Goal: Task Accomplishment & Management: Manage account settings

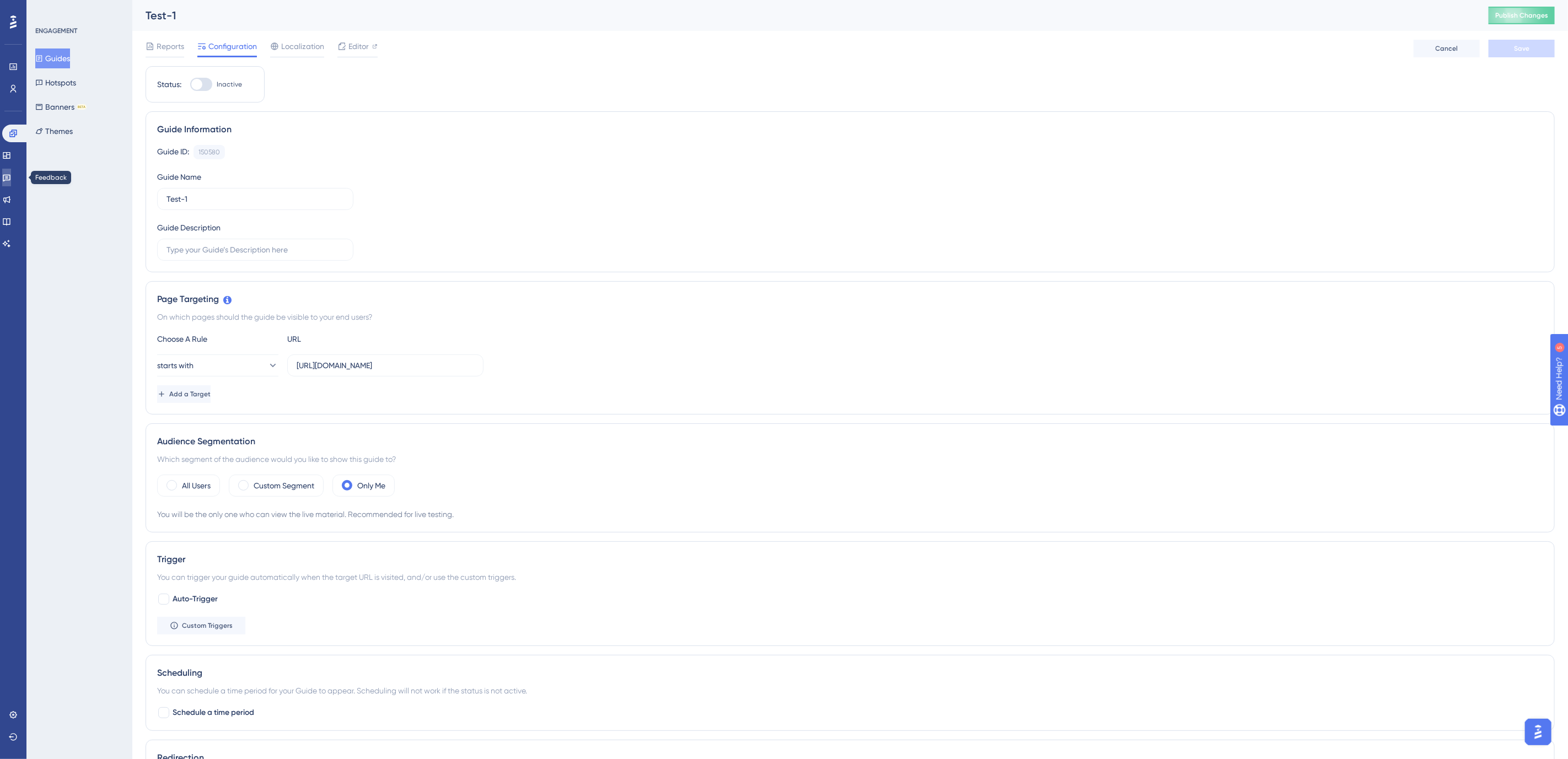
click at [9, 185] on link at bounding box center [6, 177] width 9 height 17
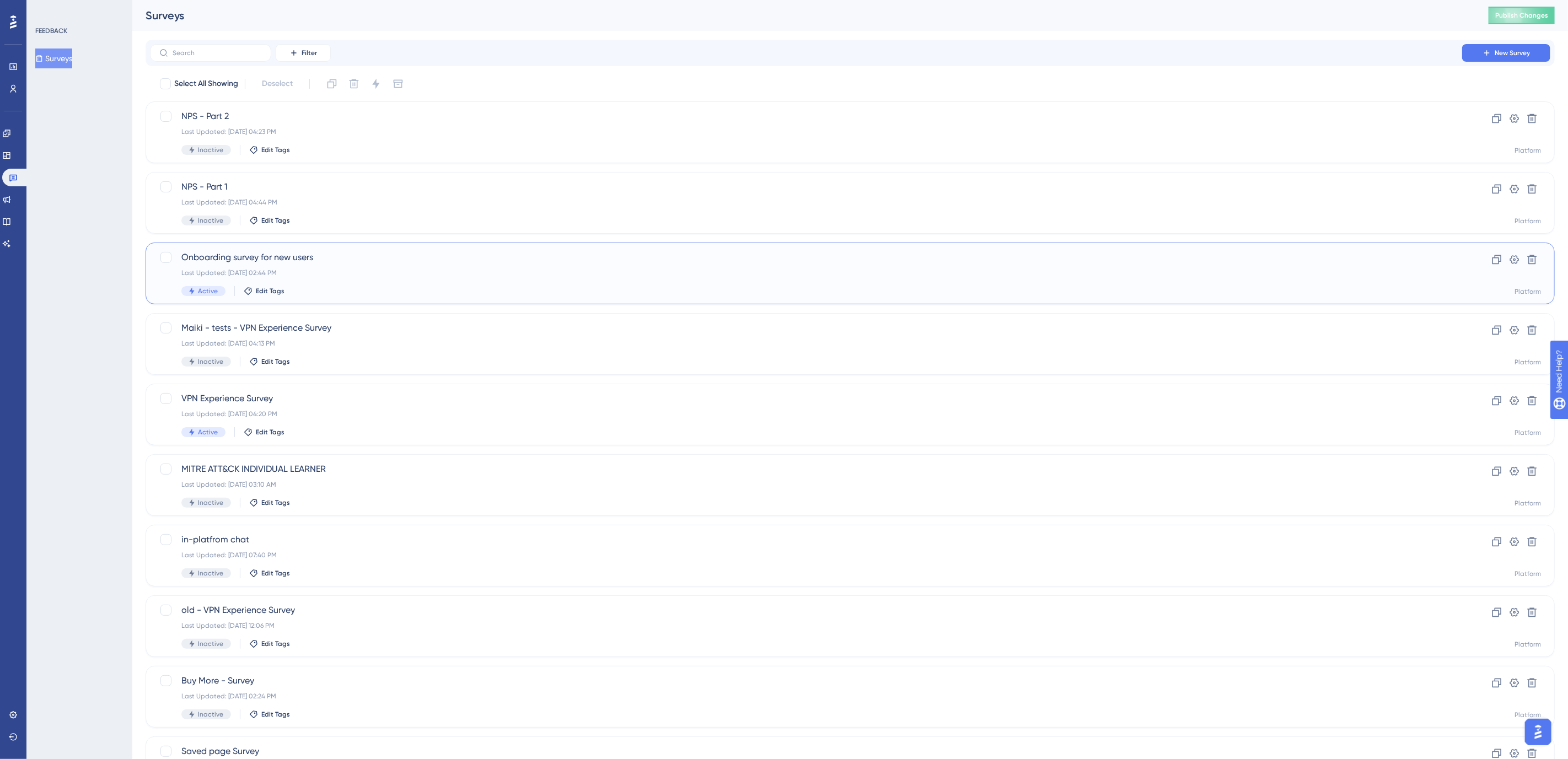
click at [215, 264] on span "Onboarding survey for new users" at bounding box center [806, 257] width 1249 height 13
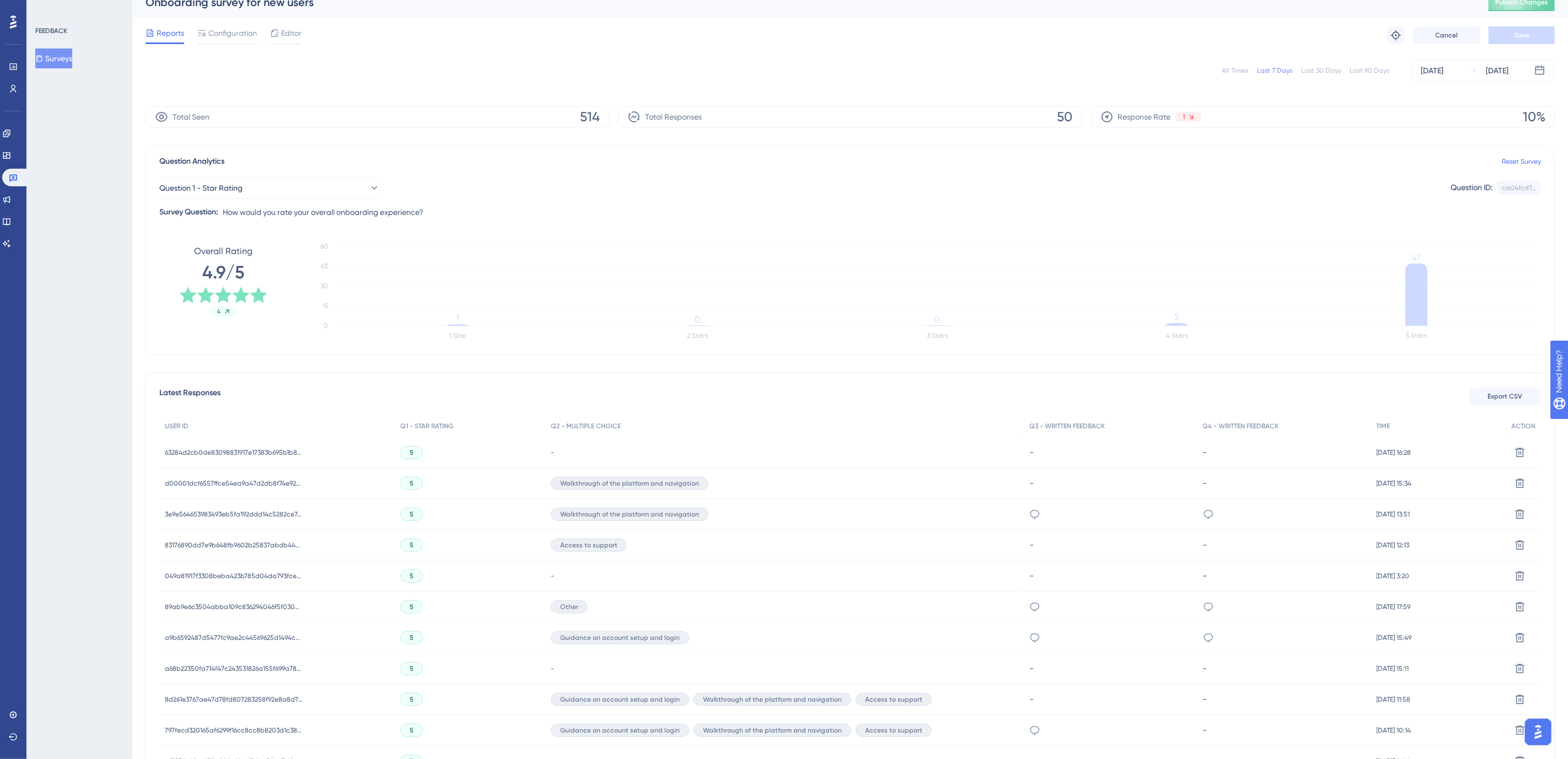
scroll to position [11, 0]
click at [296, 39] on span "Editor" at bounding box center [291, 35] width 20 height 13
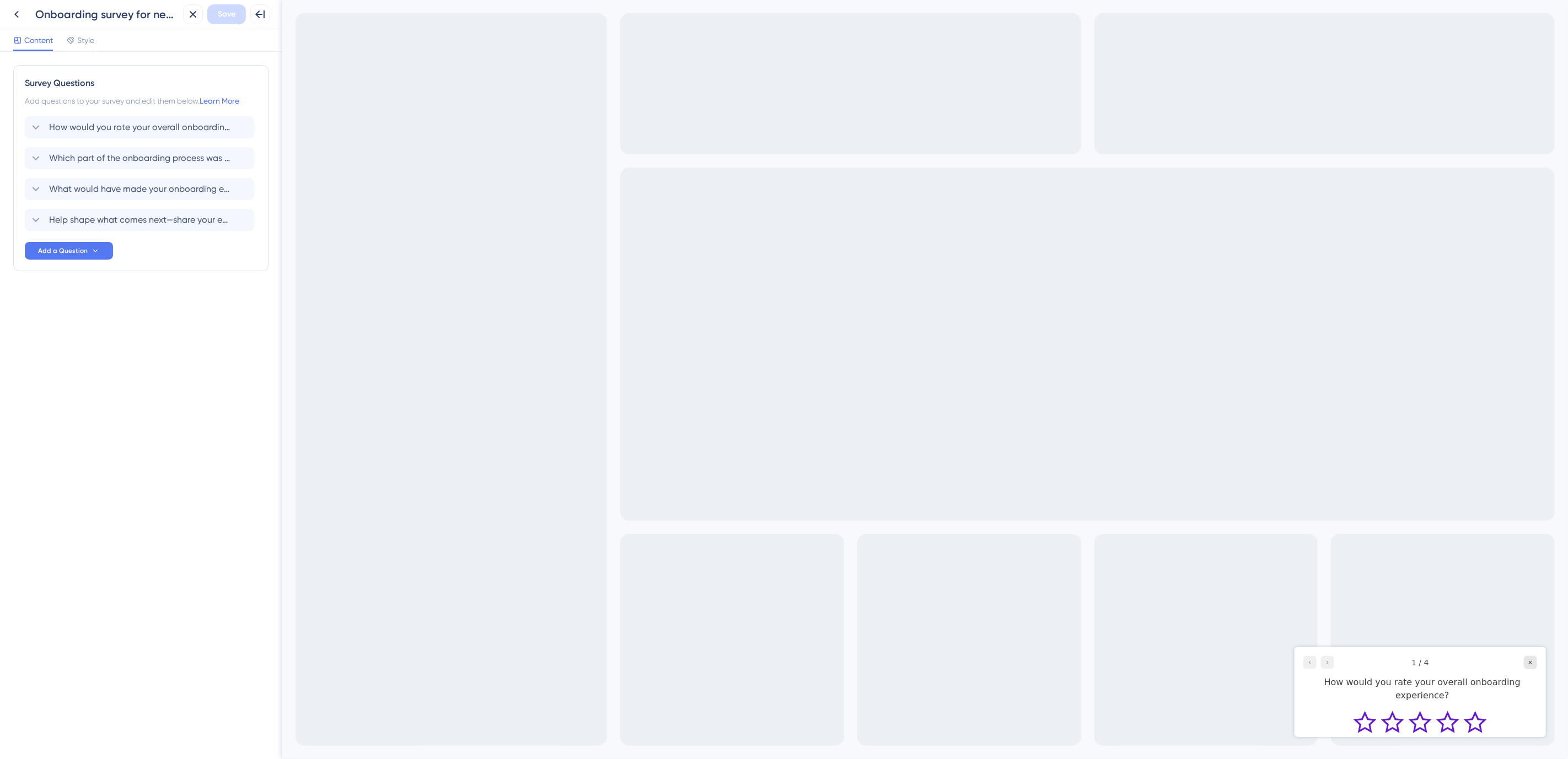
click at [1328, 664] on div at bounding box center [1318, 661] width 31 height 13
click at [1477, 716] on icon "Rate 5 star" at bounding box center [1474, 721] width 23 height 22
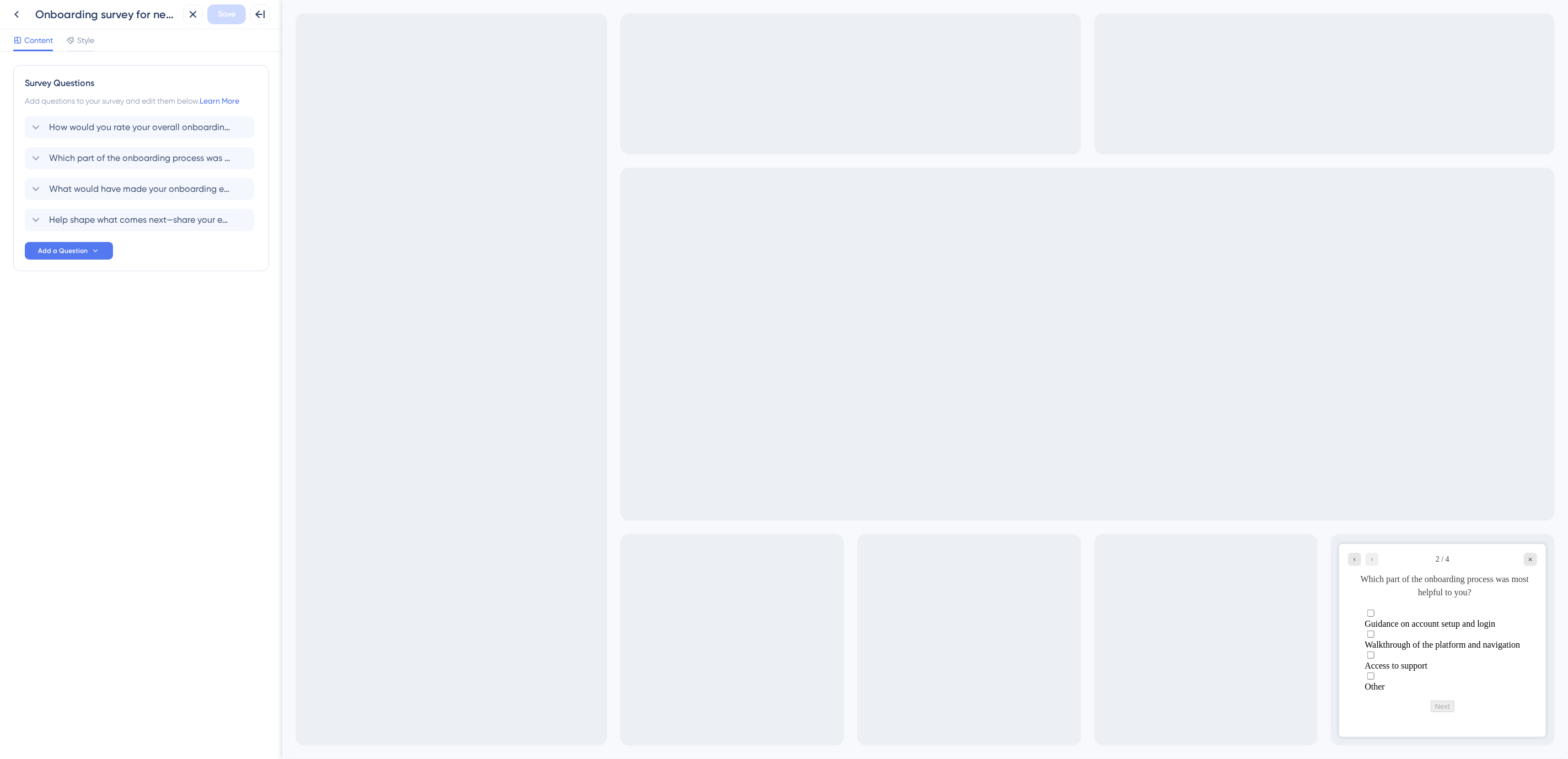
click at [1399, 624] on label "Guidance on account setup and login" at bounding box center [1442, 618] width 156 height 21
checkbox input "true"
click at [1394, 650] on span "Walkthrough of the platform and navigation" at bounding box center [1442, 654] width 156 height 9
checkbox input "true"
click at [1394, 629] on span "Guidance on account setup and login" at bounding box center [1429, 633] width 130 height 9
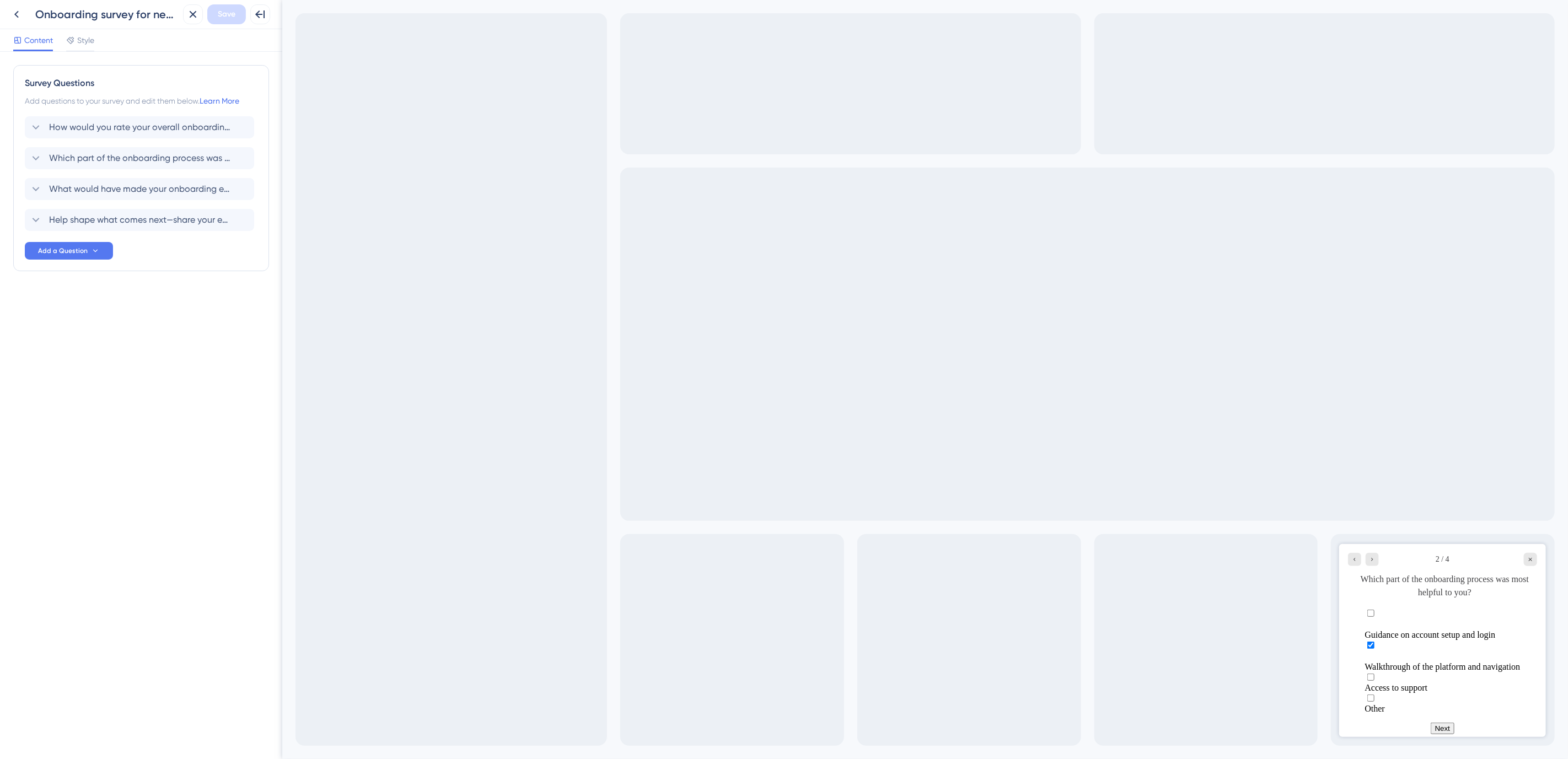
checkbox input "false"
click at [1373, 561] on icon "Go to Question 3" at bounding box center [1371, 558] width 6 height 6
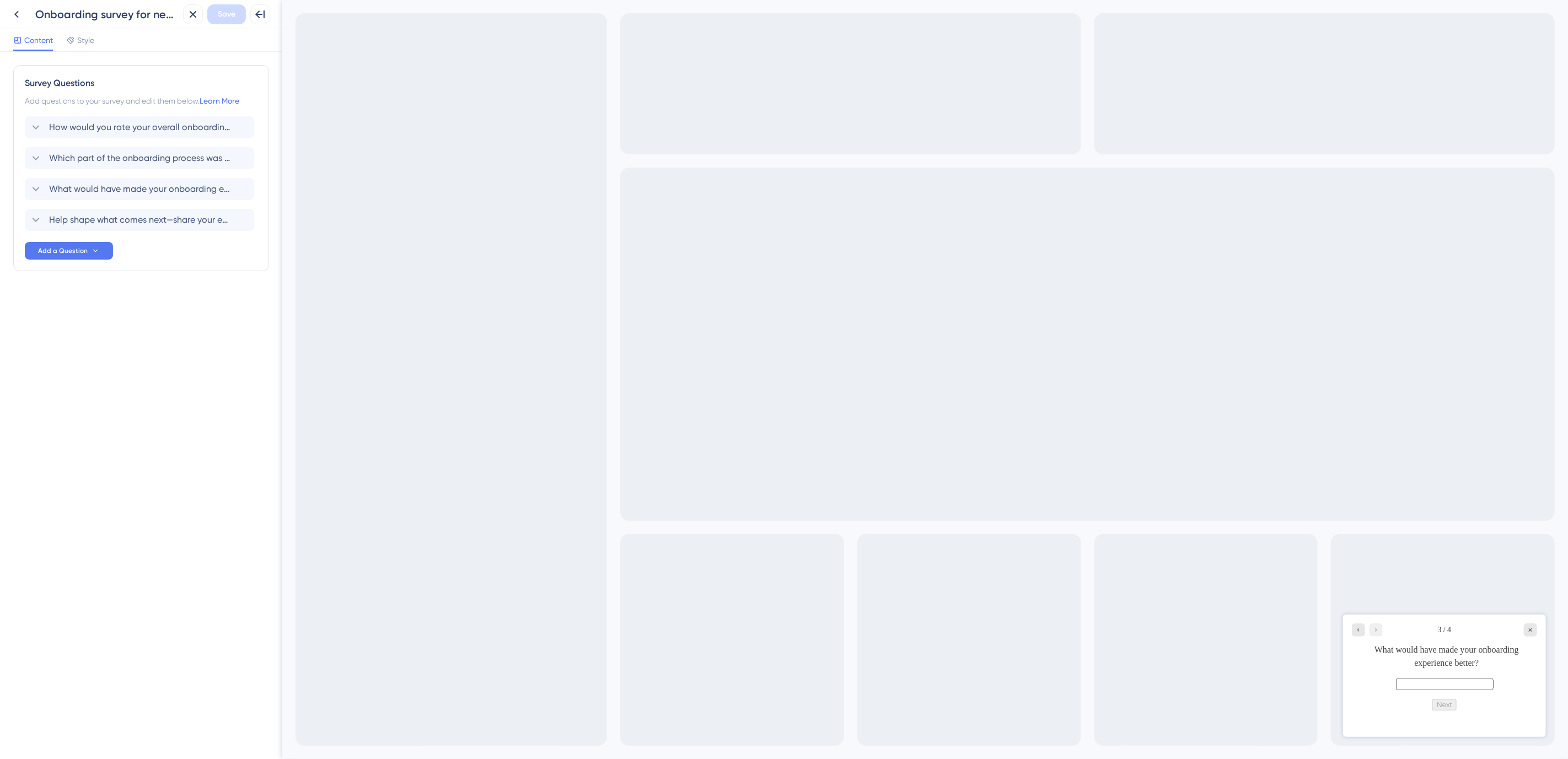
click at [1399, 689] on input "text" at bounding box center [1444, 684] width 98 height 12
click at [81, 214] on span "Help shape what comes next—share your email or OSID to join our conversations o…" at bounding box center [140, 220] width 182 height 13
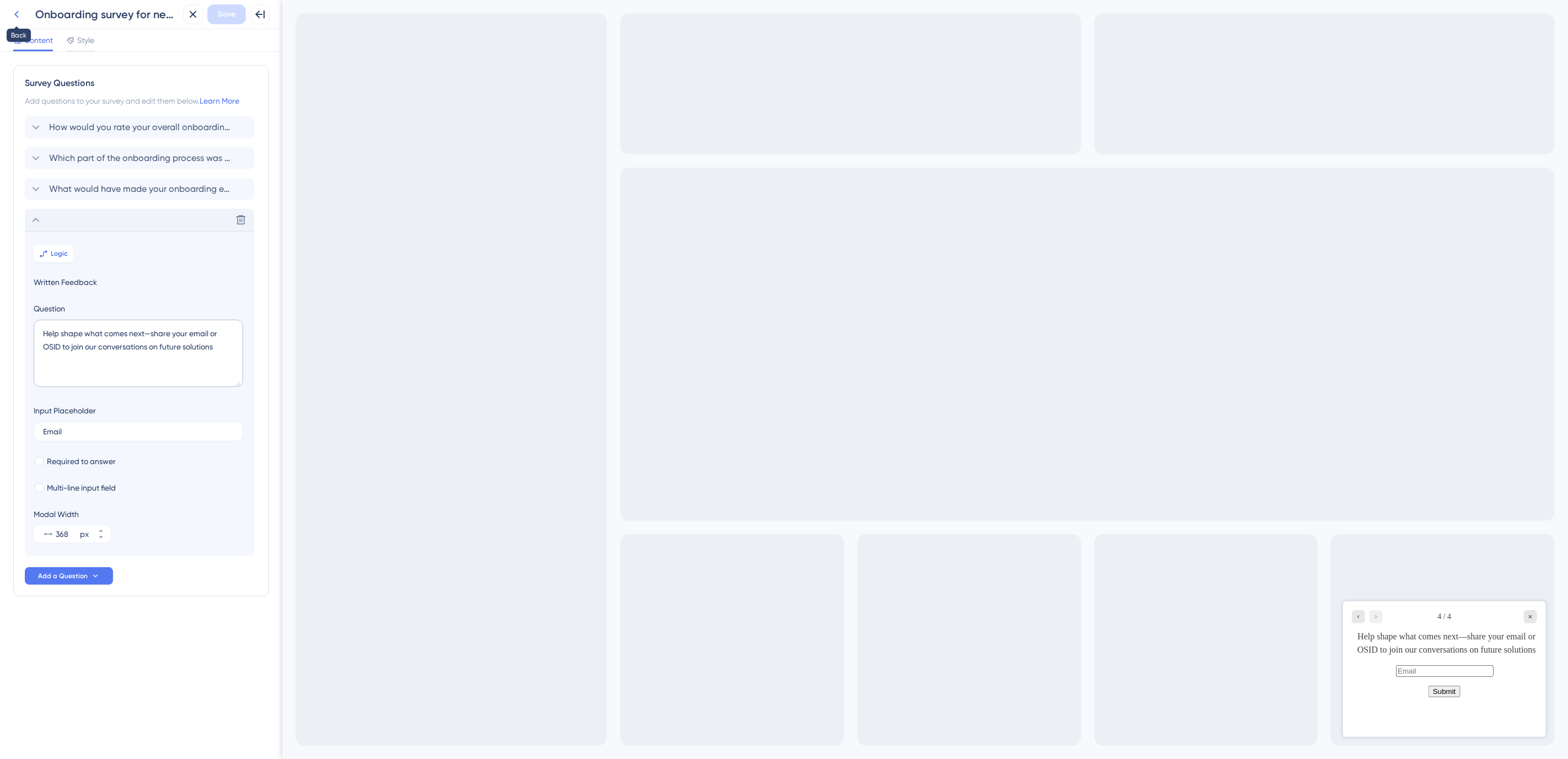
click at [10, 10] on icon at bounding box center [16, 14] width 13 height 13
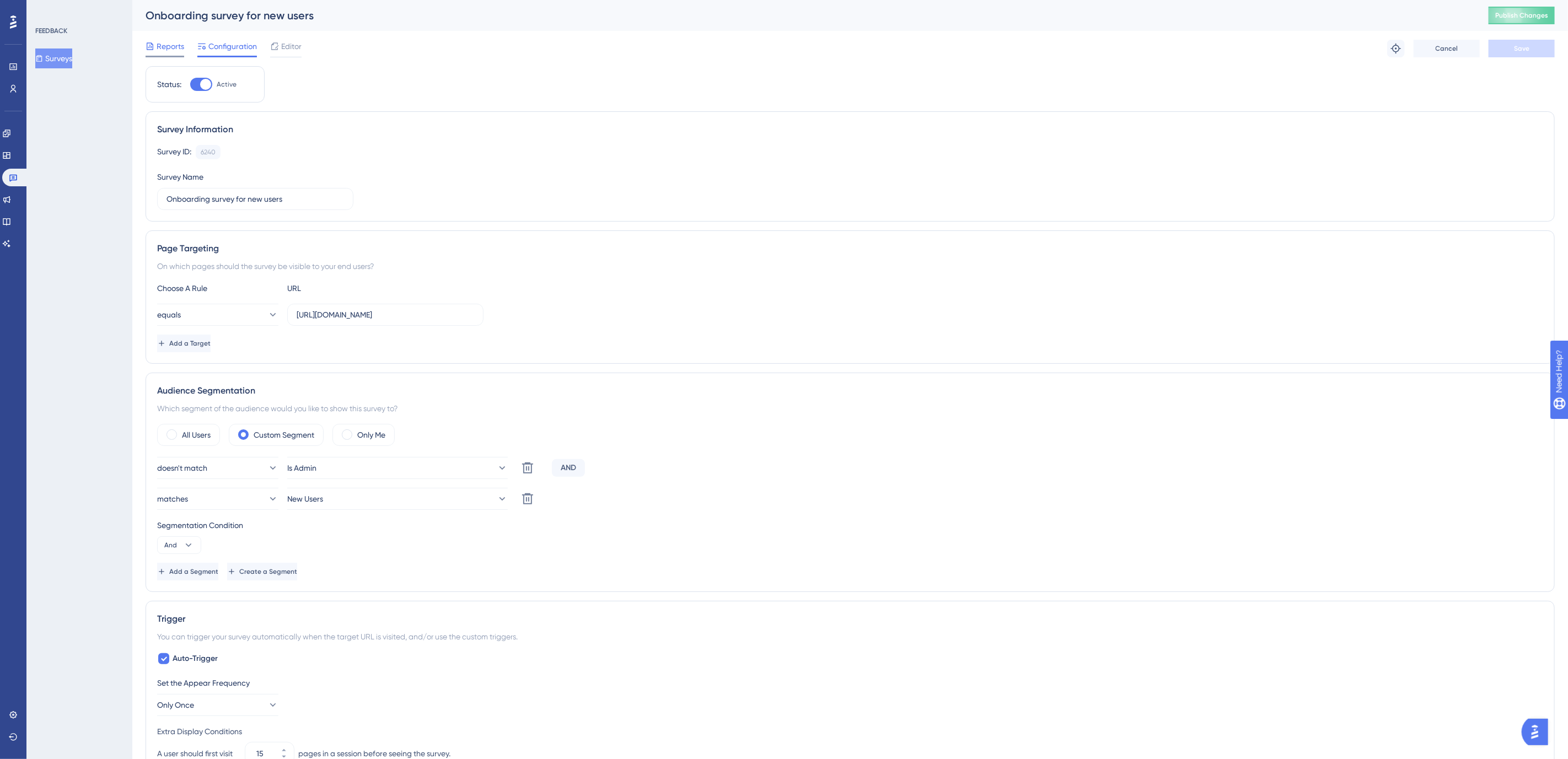
click at [160, 45] on span "Reports" at bounding box center [170, 46] width 28 height 13
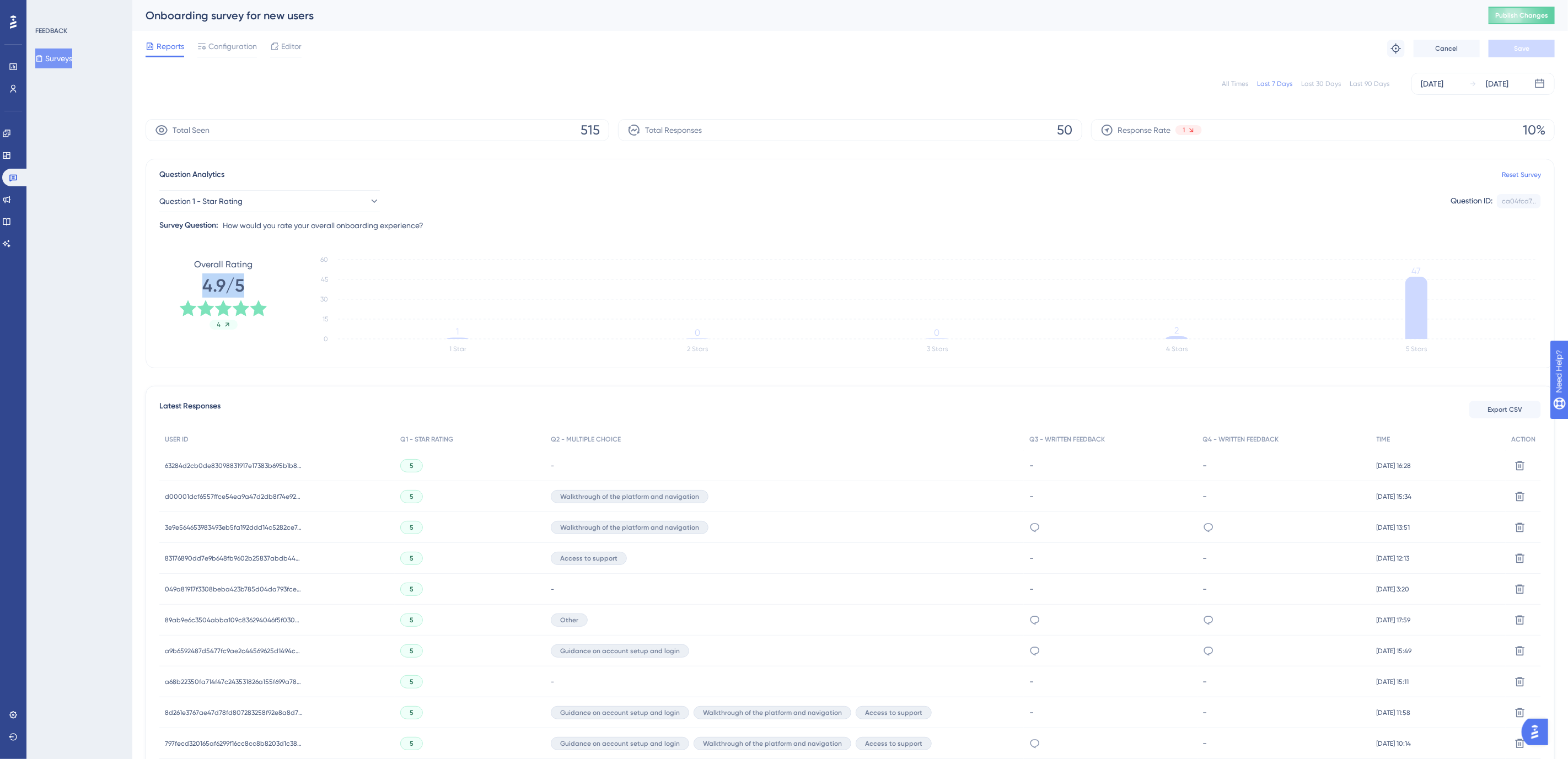
drag, startPoint x: 176, startPoint y: 285, endPoint x: 193, endPoint y: 288, distance: 17.3
click at [193, 288] on div "Overall Rating 4.9/5 4" at bounding box center [223, 294] width 128 height 88
click at [1427, 85] on div "[DATE]" at bounding box center [1432, 84] width 22 height 13
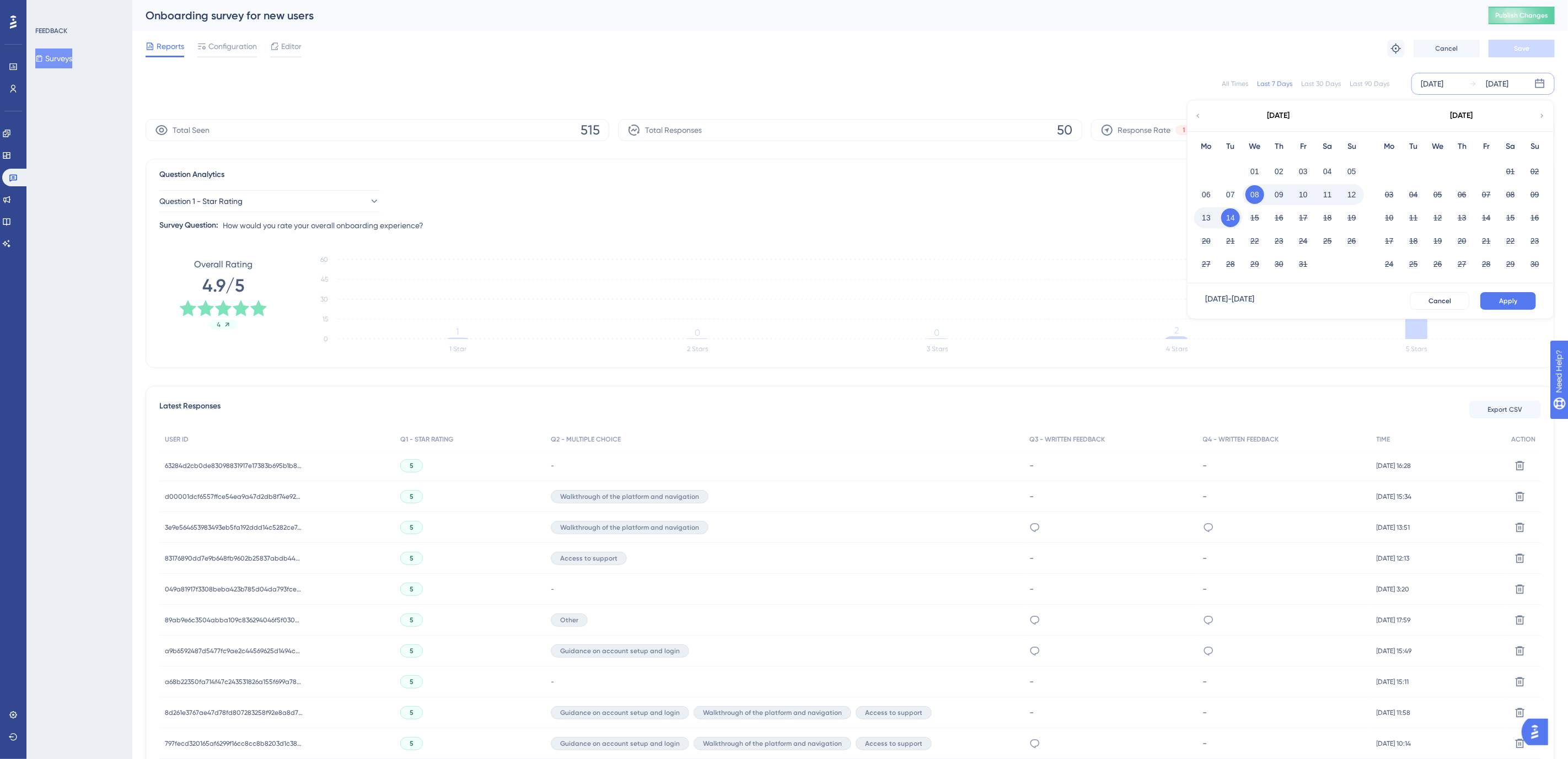
click at [1201, 114] on icon at bounding box center [1197, 116] width 8 height 10
click at [1388, 169] on button "01" at bounding box center [1389, 171] width 19 height 19
click at [1514, 292] on button "Apply" at bounding box center [1508, 301] width 56 height 17
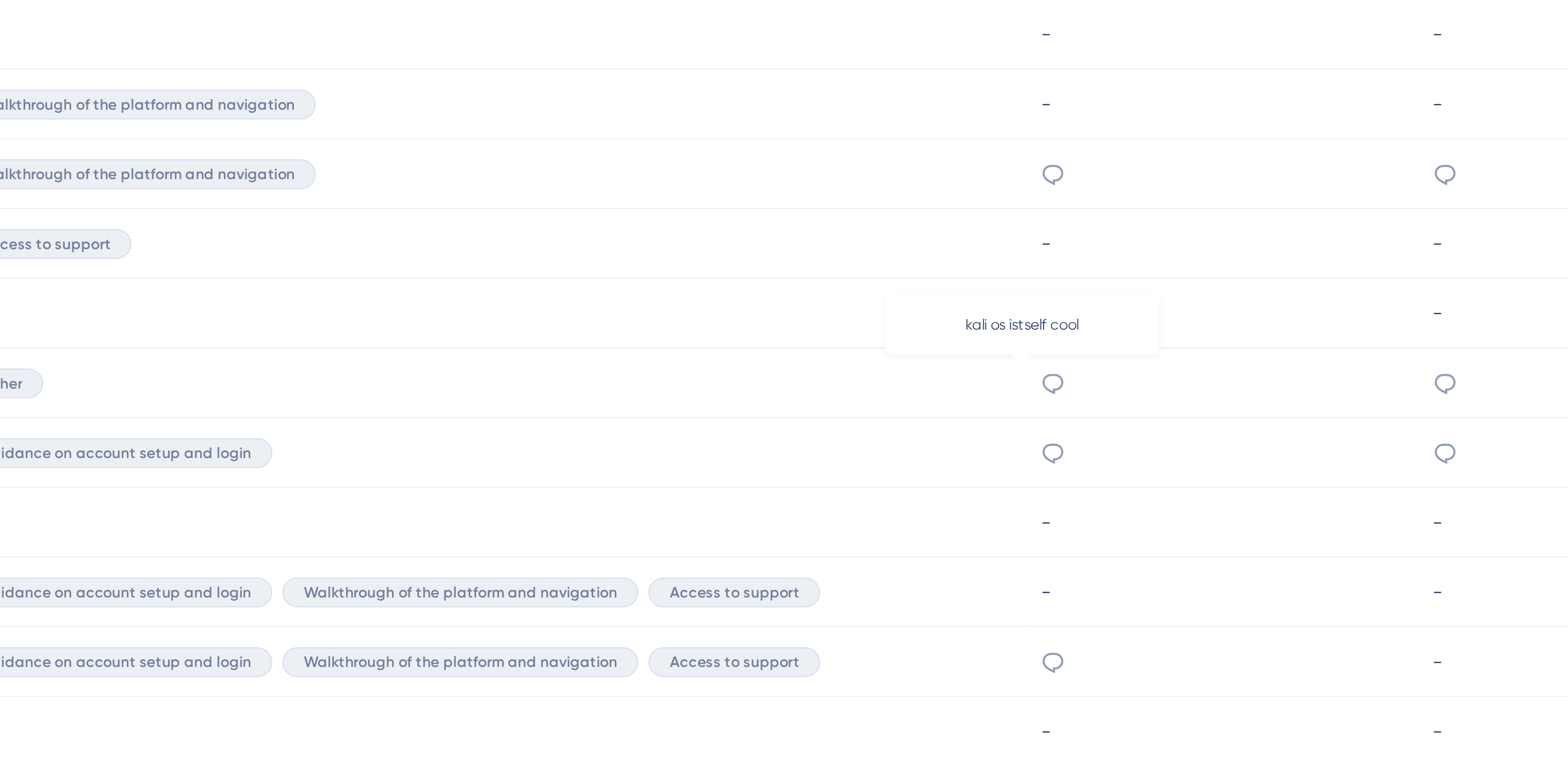
scroll to position [235, 0]
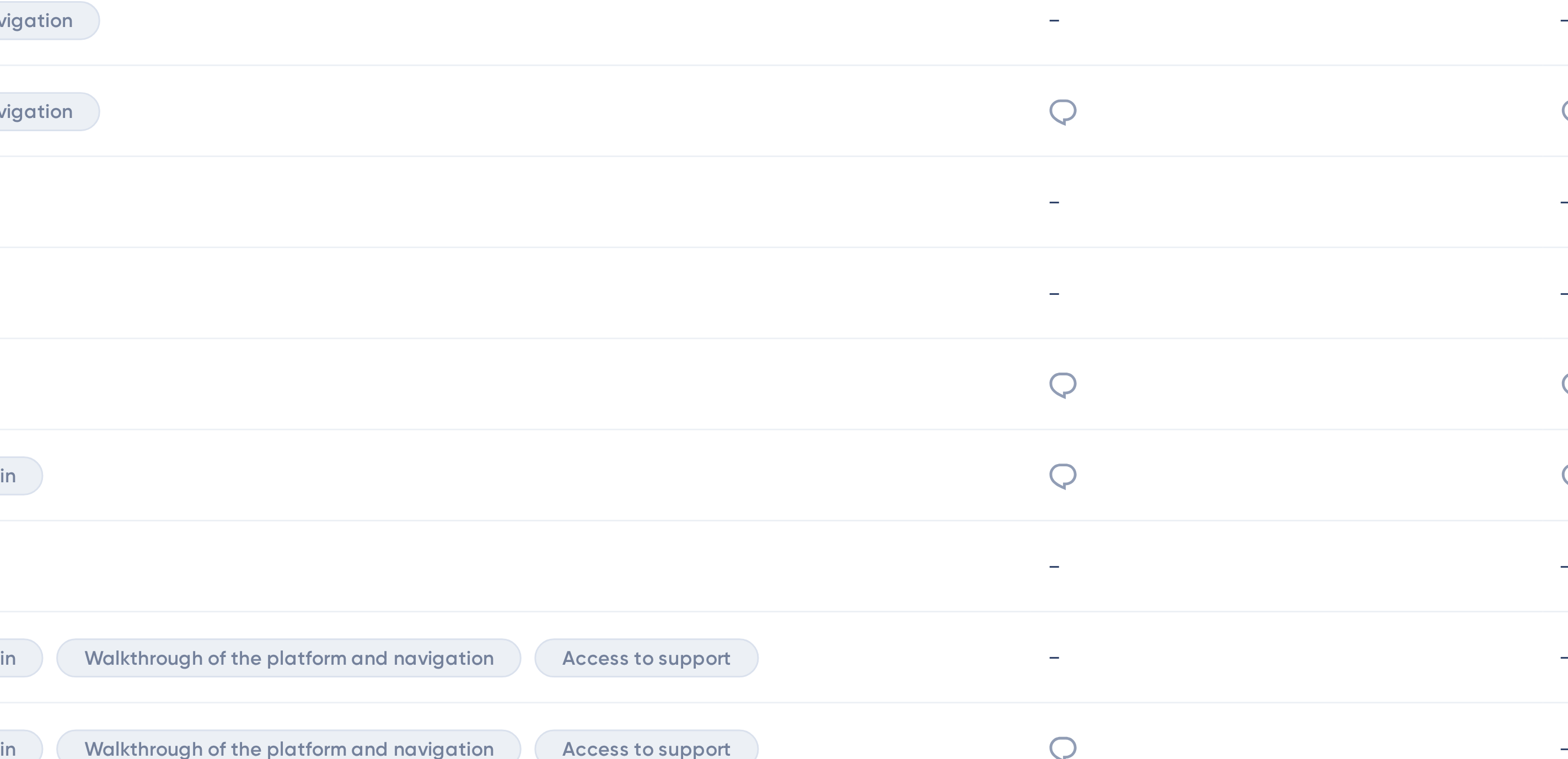
click at [1029, 408] on icon at bounding box center [1035, 411] width 11 height 11
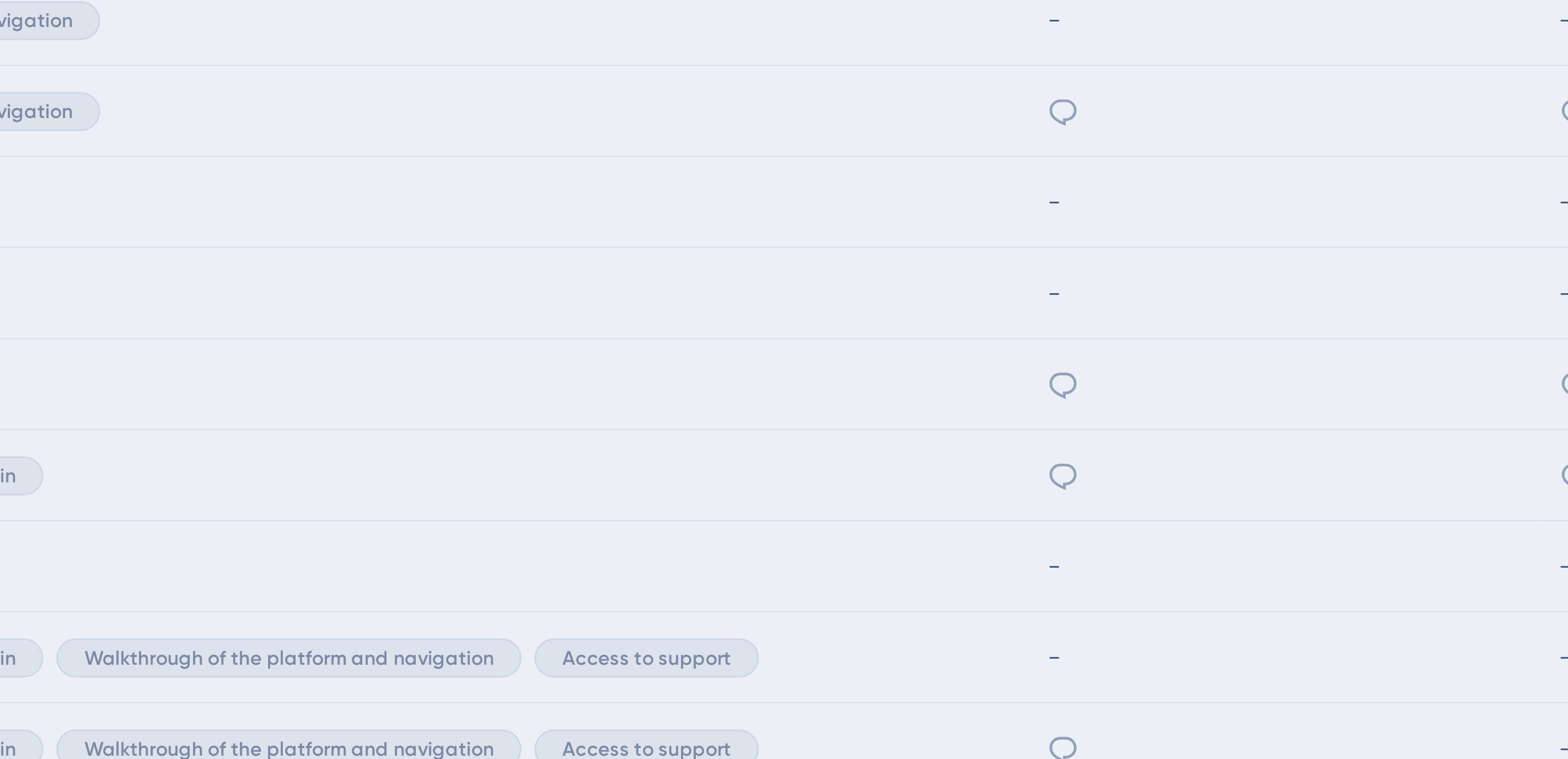
click at [1021, 408] on div "Survey Responses a9b6592487d5477fc9ae2c44569625d1494c6896163bfc8fbff97172331bb8…" at bounding box center [784, 380] width 1568 height 759
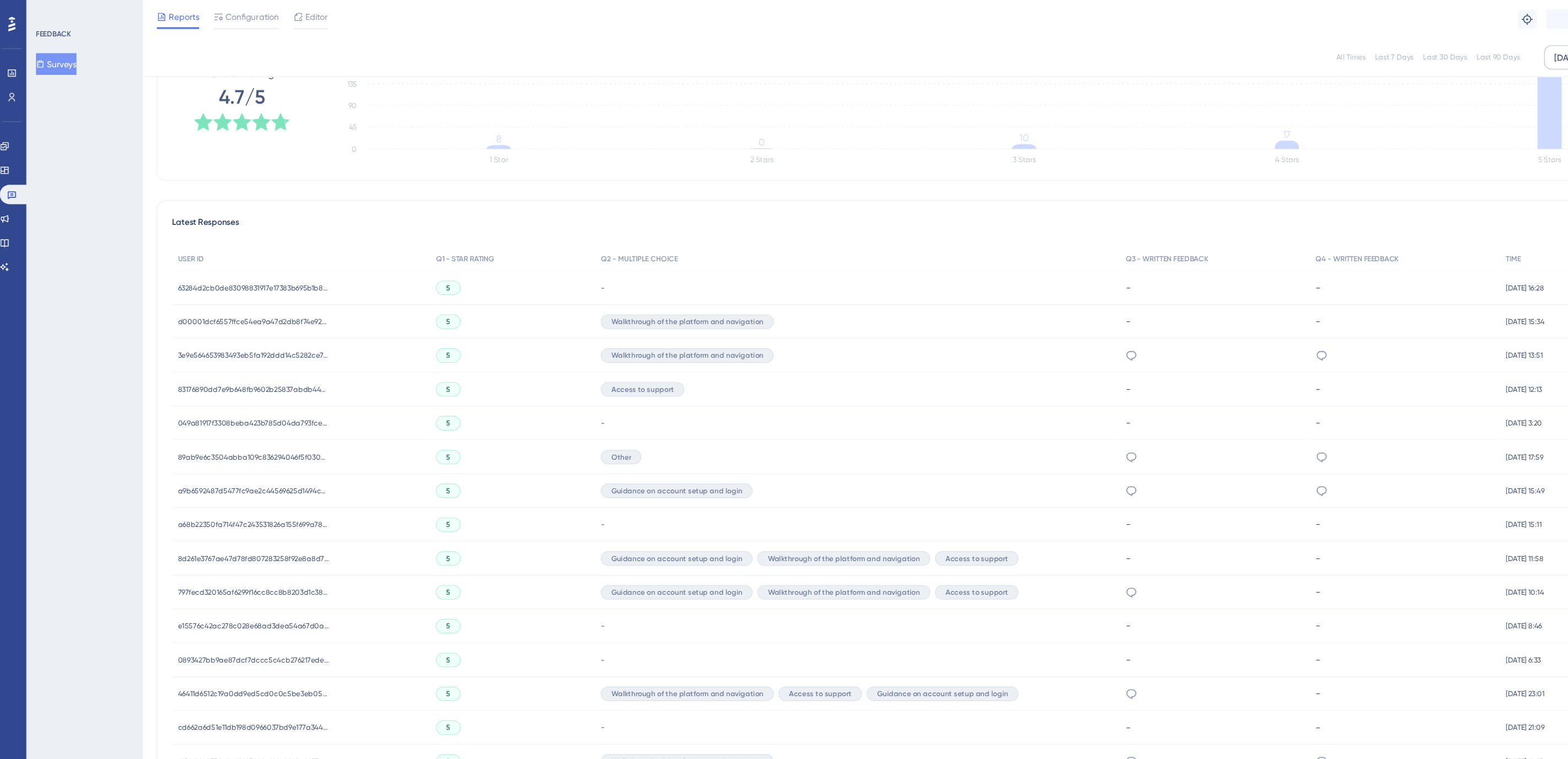
scroll to position [190, 0]
